Goal: Navigation & Orientation: Find specific page/section

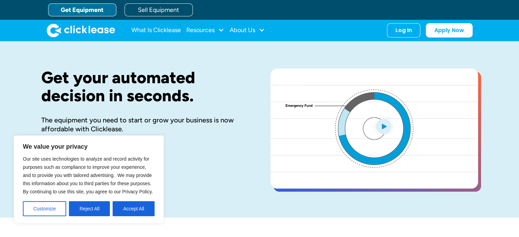
click at [124, 208] on button "Accept All" at bounding box center [134, 208] width 42 height 15
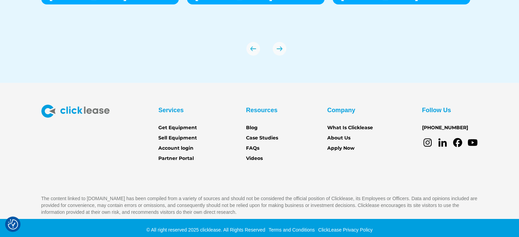
scroll to position [2443, 0]
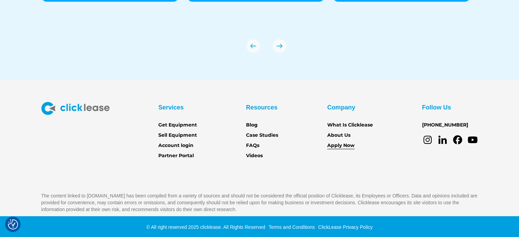
click at [342, 145] on link "Apply Now" at bounding box center [340, 146] width 27 height 8
click at [344, 134] on link "About Us" at bounding box center [338, 136] width 23 height 8
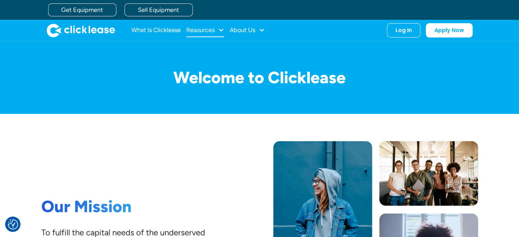
click at [217, 28] on div "Resources" at bounding box center [205, 31] width 38 height 14
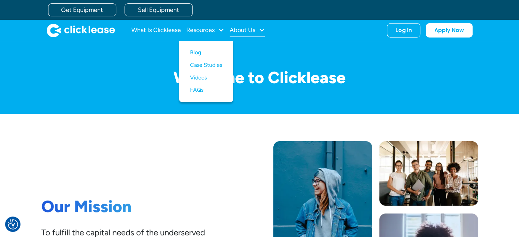
click at [251, 30] on div "About Us" at bounding box center [242, 30] width 26 height 0
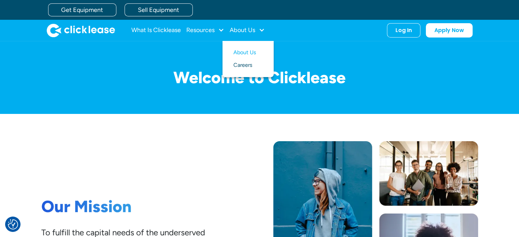
click at [241, 65] on link "Careers" at bounding box center [247, 65] width 29 height 13
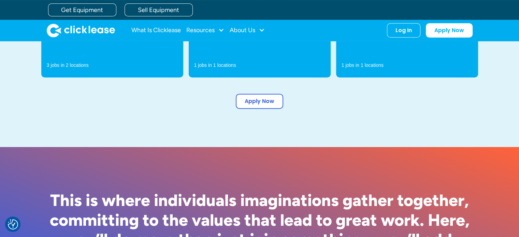
scroll to position [205, 0]
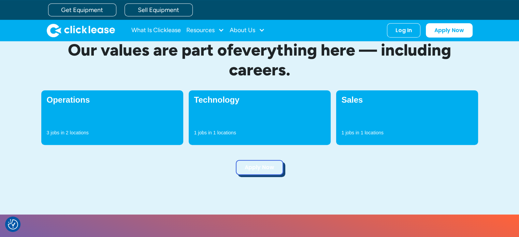
click at [266, 167] on link "Apply Now" at bounding box center [259, 167] width 47 height 15
